Goal: Transaction & Acquisition: Purchase product/service

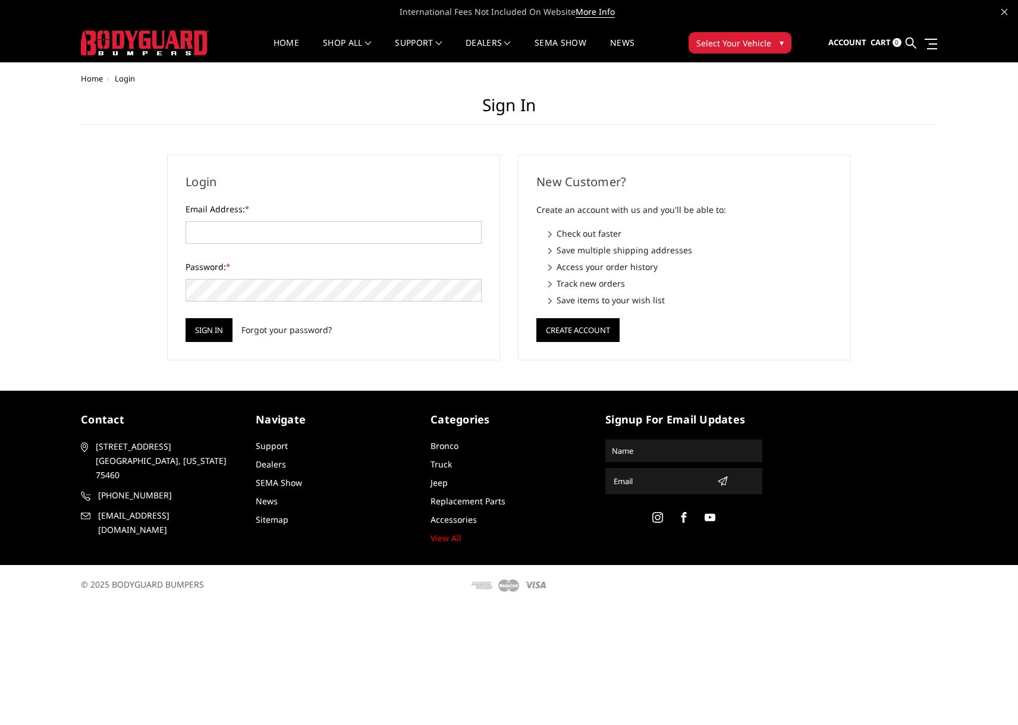
type input "DSS@HURREYS.COM"
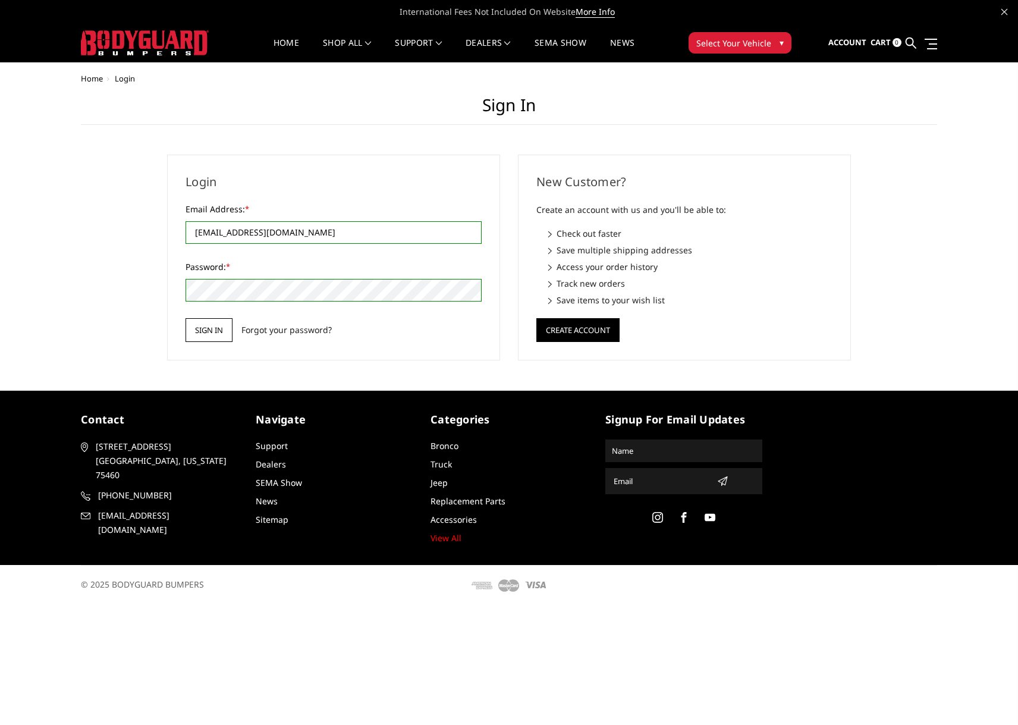
click at [206, 326] on input "Sign in" at bounding box center [208, 330] width 47 height 24
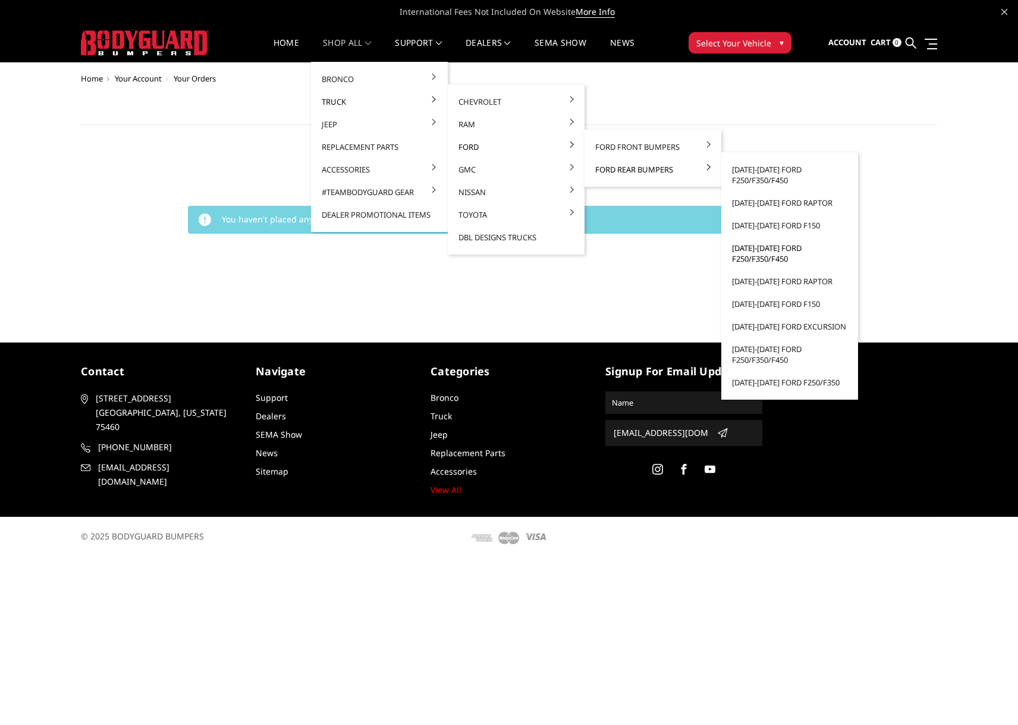
click at [773, 251] on link "[DATE]-[DATE] Ford F250/F350/F450" at bounding box center [789, 253] width 127 height 33
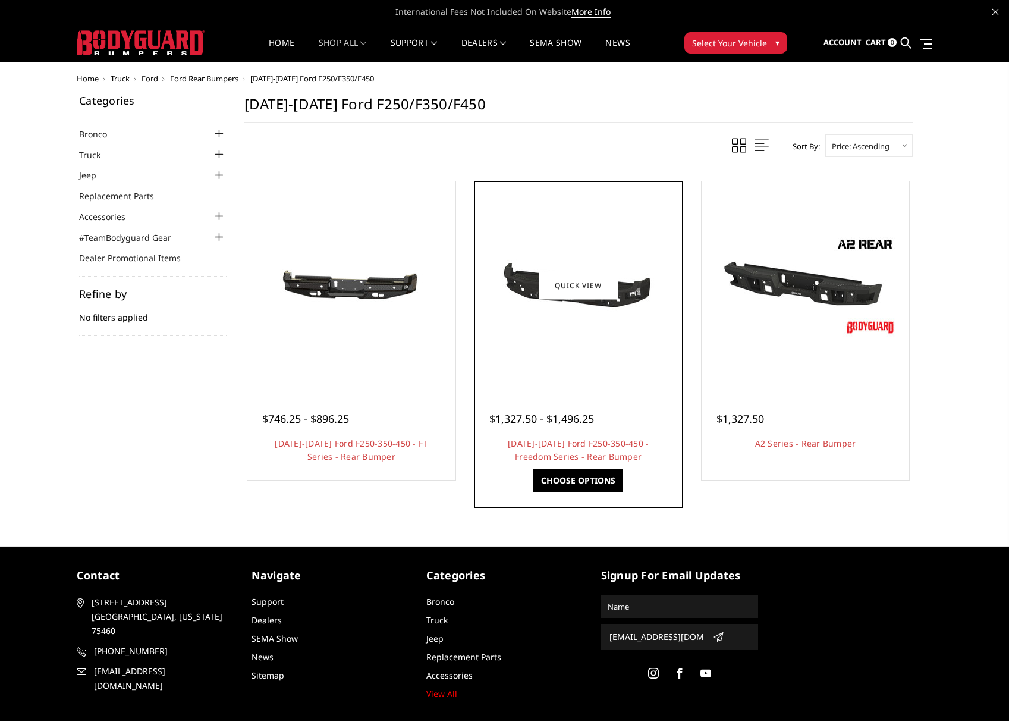
click at [624, 335] on div at bounding box center [578, 285] width 202 height 202
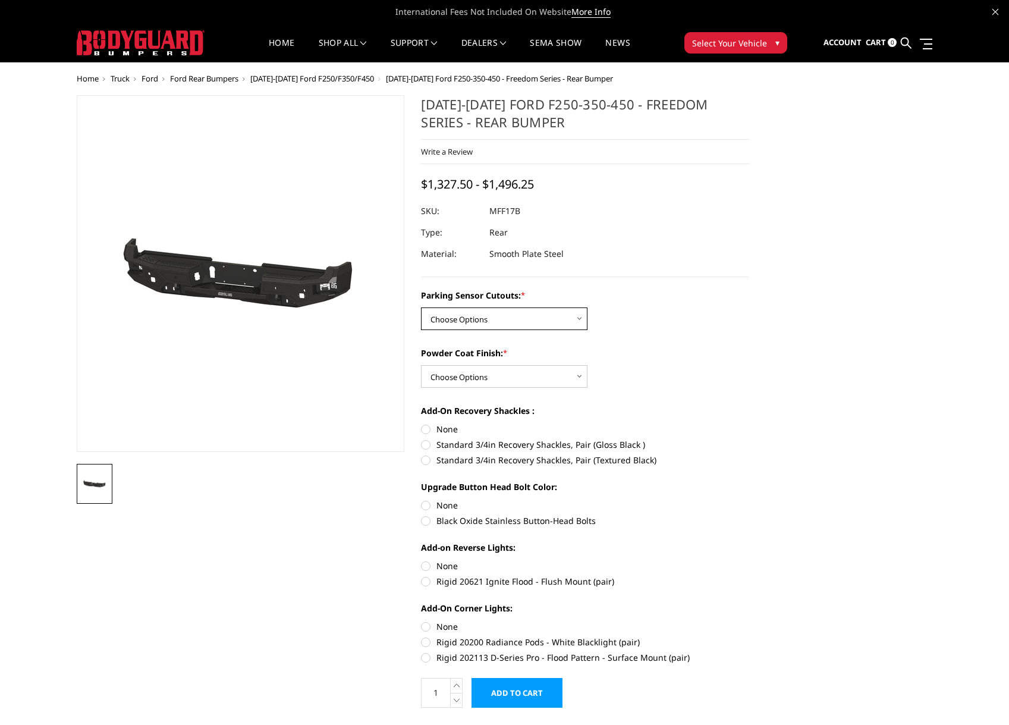
click at [581, 322] on select "Choose Options No - Without Parking Sensor Cutouts Yes - With Parking Sensor Cu…" at bounding box center [504, 318] width 166 height 23
select select "3073"
click at [421, 307] on select "Choose Options No - Without Parking Sensor Cutouts Yes - With Parking Sensor Cu…" at bounding box center [504, 318] width 166 height 23
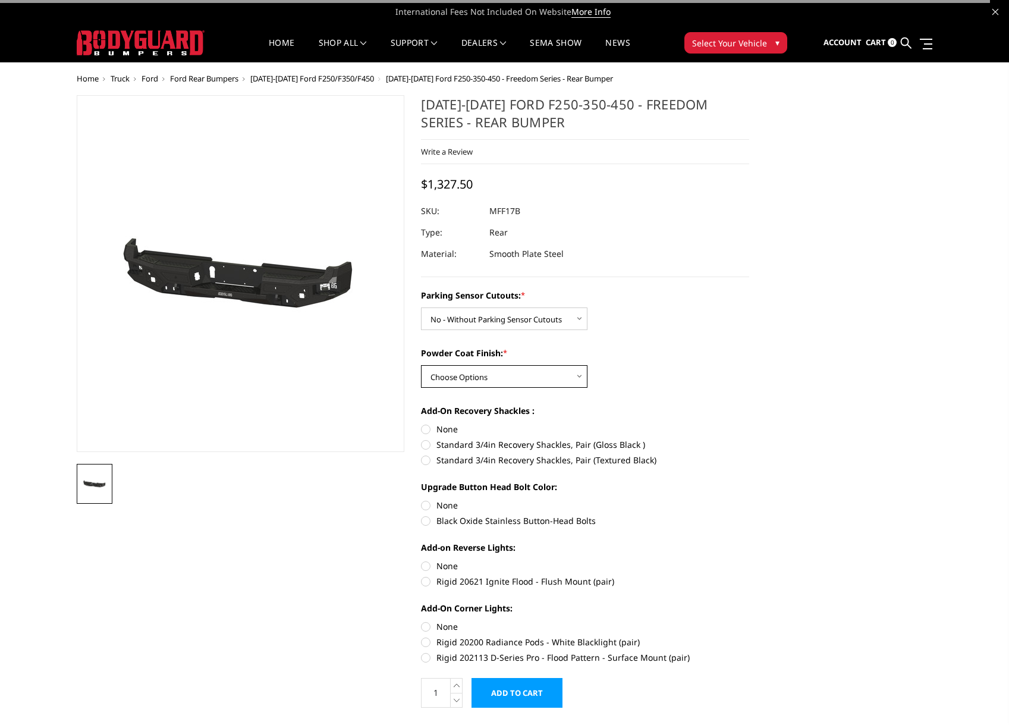
click at [560, 377] on select "Choose Options Bare Metal Texture Black Powder Coat" at bounding box center [504, 376] width 166 height 23
select select "3076"
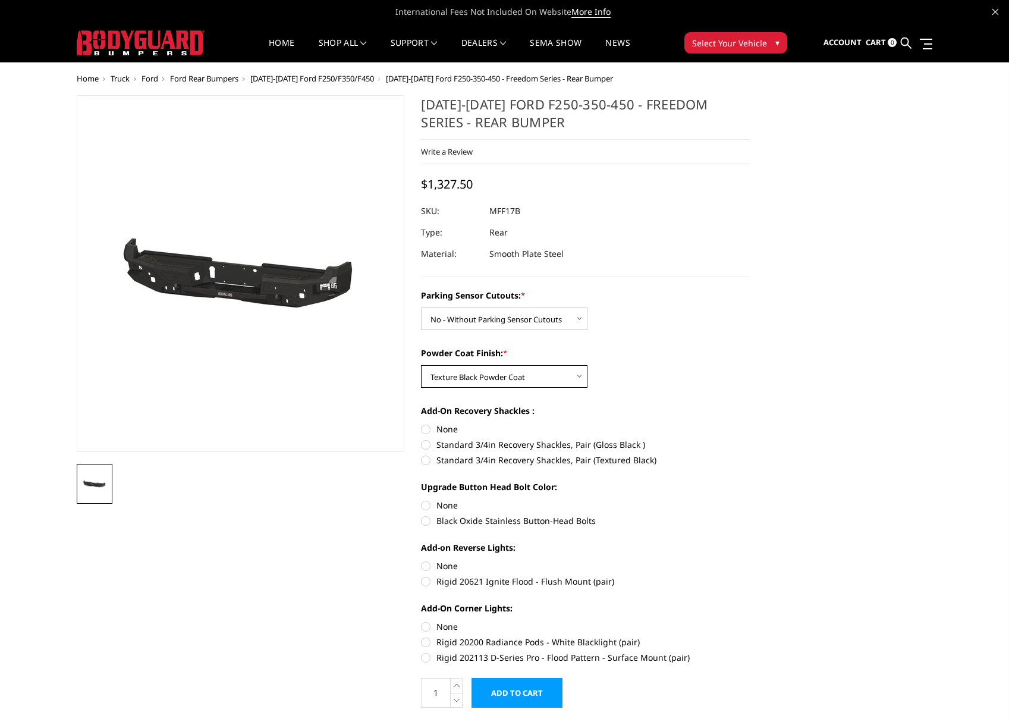
click at [421, 365] on select "Choose Options Bare Metal Texture Black Powder Coat" at bounding box center [504, 376] width 166 height 23
click at [654, 410] on label "Add-On Recovery Shackles :" at bounding box center [585, 410] width 328 height 12
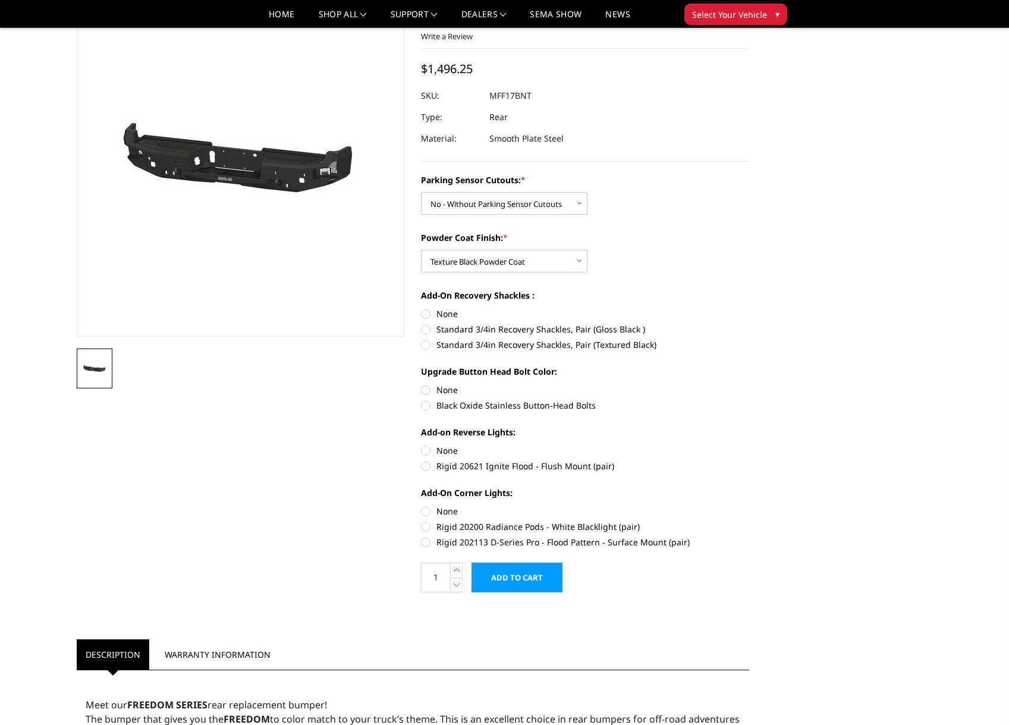
scroll to position [119, 0]
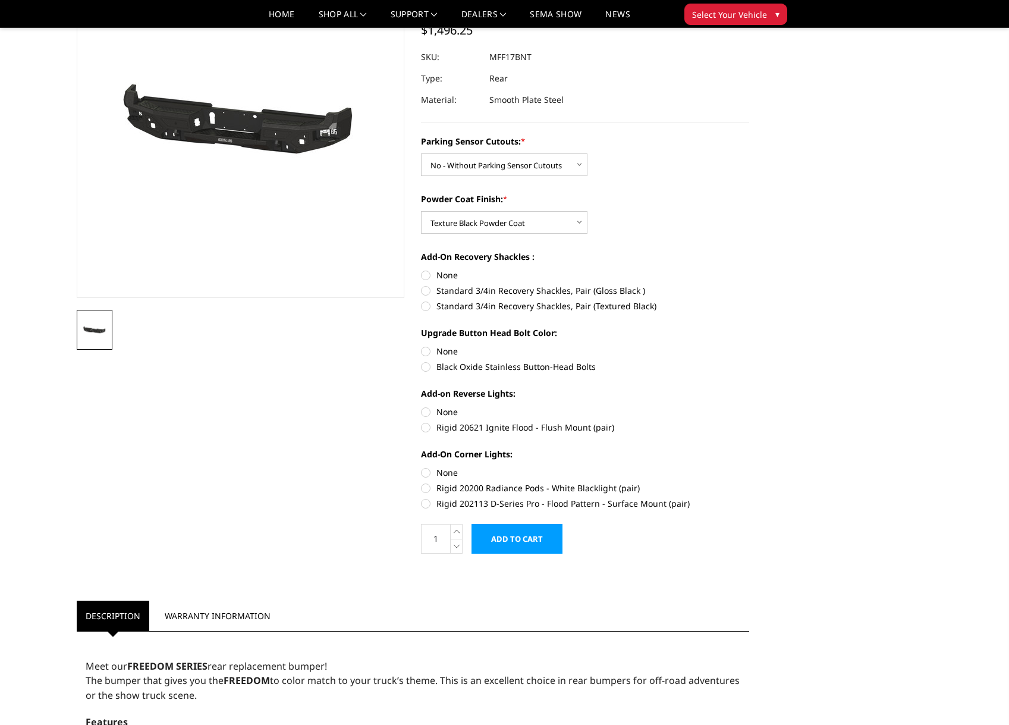
click at [432, 301] on label "Standard 3/4in Recovery Shackles, Pair (Textured Black)" at bounding box center [585, 306] width 328 height 12
click at [749, 285] on input "Standard 3/4in Recovery Shackles, Pair (Textured Black)" at bounding box center [749, 284] width 1 height 1
radio input "true"
click at [462, 368] on label "Black Oxide Stainless Button-Head Bolts" at bounding box center [585, 366] width 328 height 12
click at [749, 345] on input "Black Oxide Stainless Button-Head Bolts" at bounding box center [749, 345] width 1 height 1
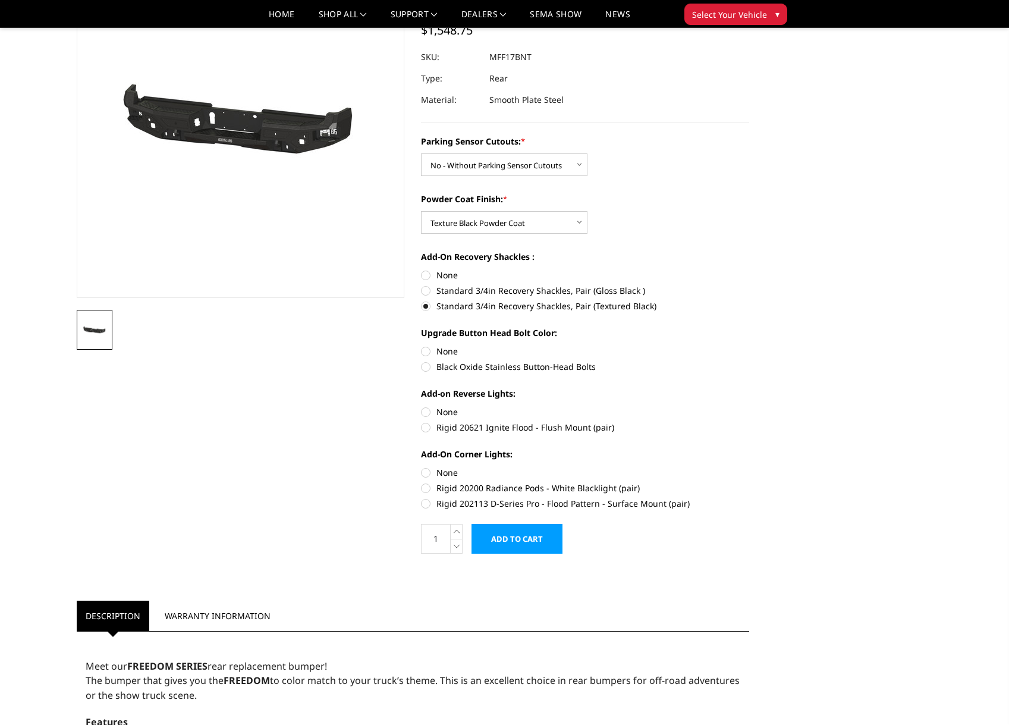
radio input "true"
click at [441, 433] on label "Rigid 20621 Ignite Flood - Flush Mount (pair)" at bounding box center [585, 427] width 328 height 12
click at [749, 406] on input "Rigid 20621 Ignite Flood - Flush Mount (pair)" at bounding box center [749, 405] width 1 height 1
radio input "true"
click at [423, 505] on label "Rigid 202113 D-Series Pro - Flood Pattern - Surface Mount (pair)" at bounding box center [585, 503] width 328 height 12
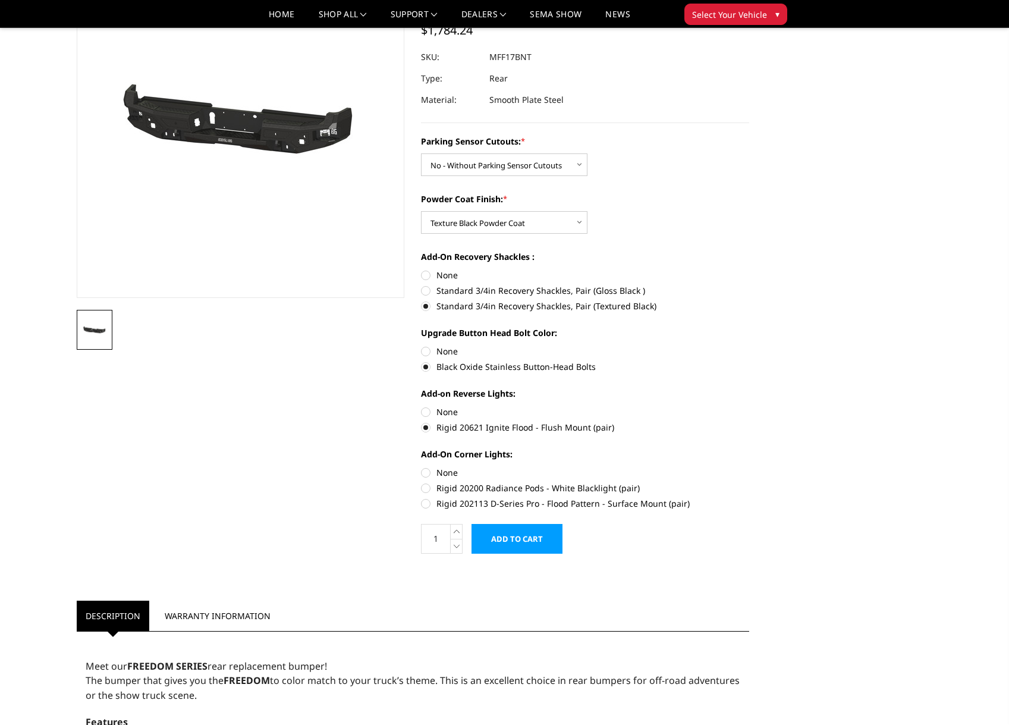
click at [749, 482] on input "Rigid 202113 D-Series Pro - Flood Pattern - Surface Mount (pair)" at bounding box center [749, 482] width 1 height 1
radio input "true"
click at [533, 540] on input "Add to Cart" at bounding box center [516, 539] width 91 height 30
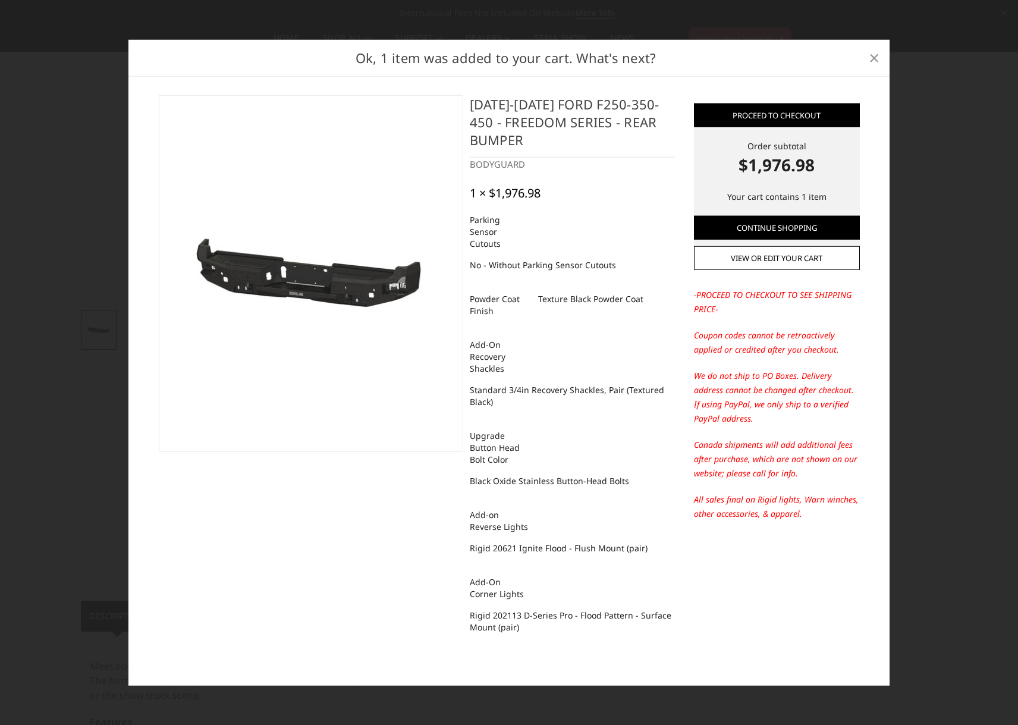
click at [874, 65] on span "×" at bounding box center [873, 58] width 11 height 26
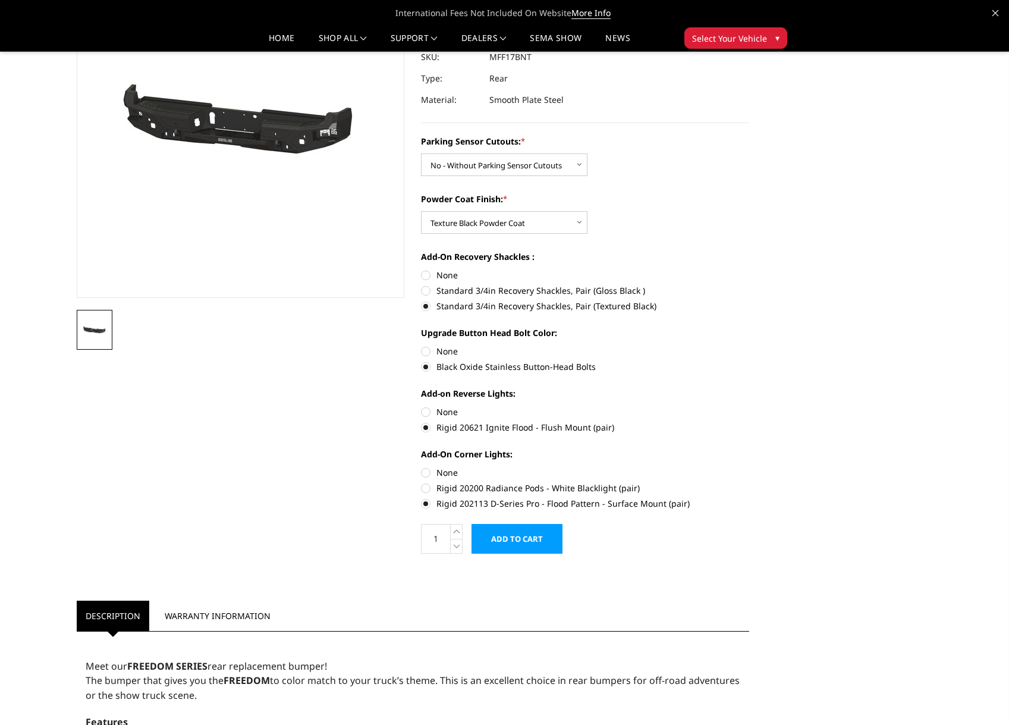
click at [533, 545] on input "Add to Cart" at bounding box center [516, 539] width 91 height 30
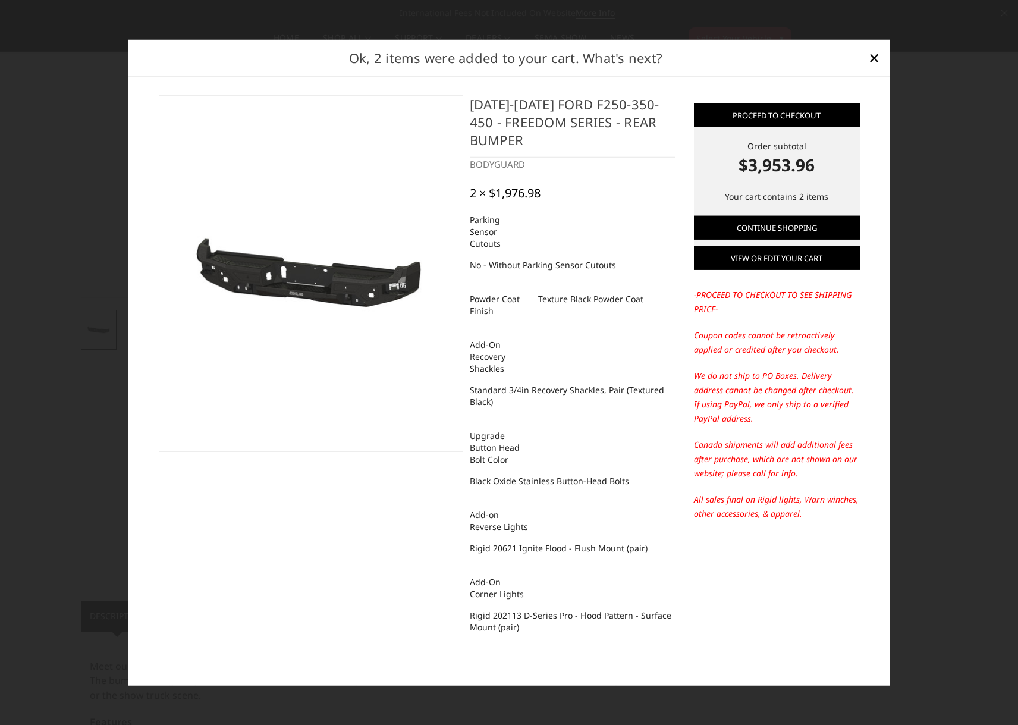
click at [811, 264] on link "View or edit your cart" at bounding box center [777, 258] width 166 height 24
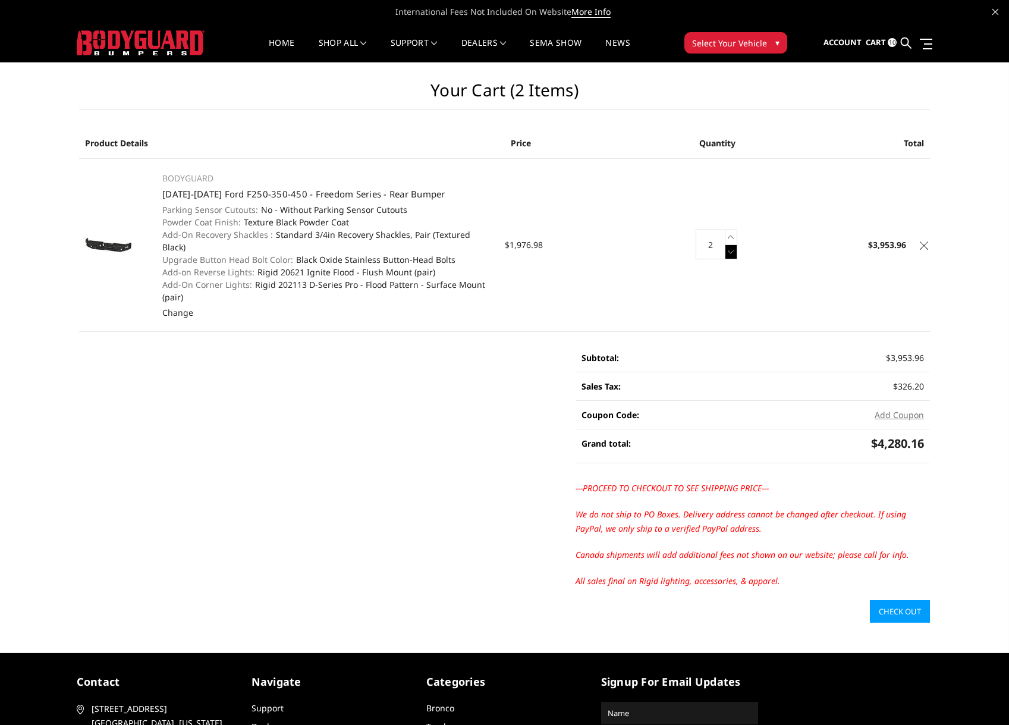
click at [734, 253] on icon at bounding box center [731, 251] width 12 height 15
